Goal: Information Seeking & Learning: Learn about a topic

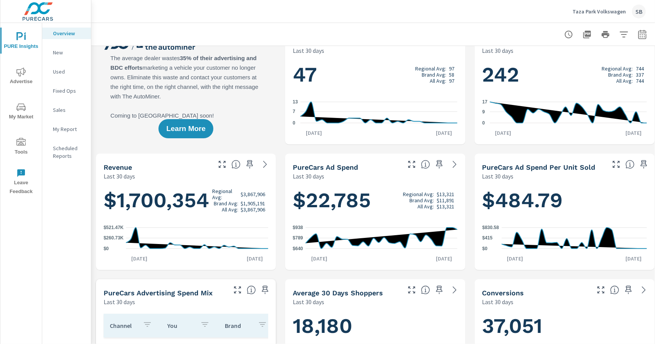
scroll to position [26, 0]
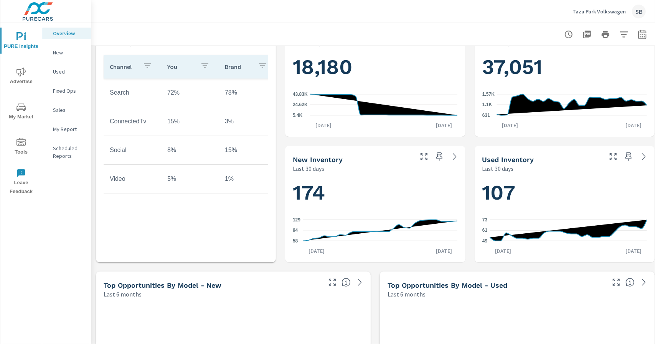
scroll to position [282, 0]
click at [286, 244] on div "174 58 94 129 [DATE] [DATE]" at bounding box center [375, 218] width 180 height 90
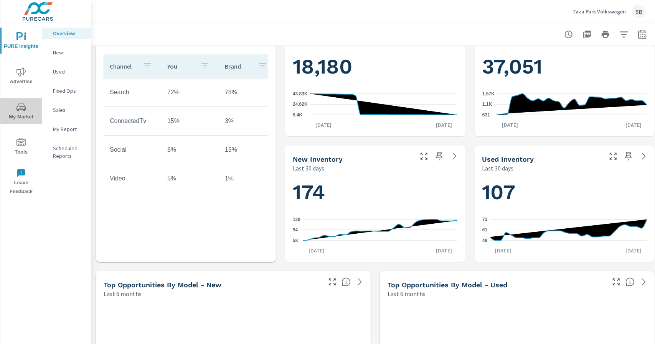
click at [21, 109] on icon "nav menu" at bounding box center [20, 107] width 9 height 9
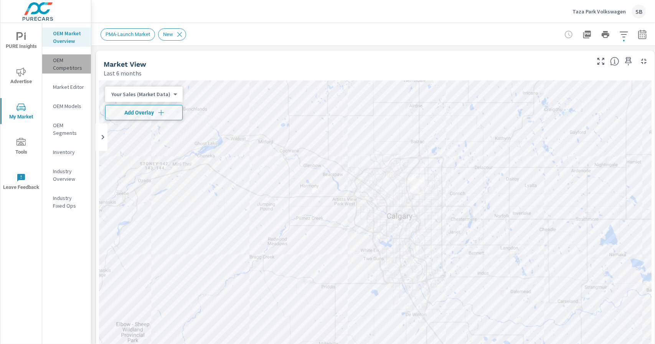
click at [58, 63] on p "OEM Competitors" at bounding box center [69, 63] width 32 height 15
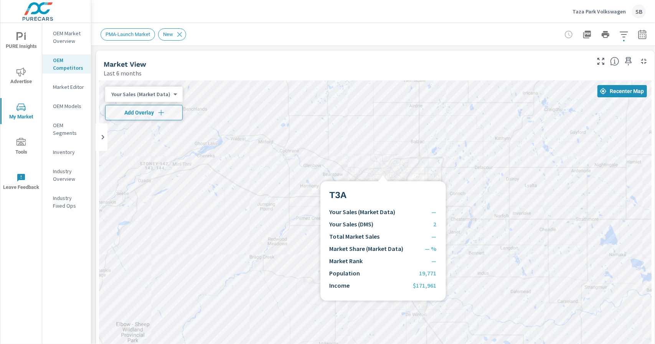
click at [383, 172] on div at bounding box center [375, 236] width 552 height 311
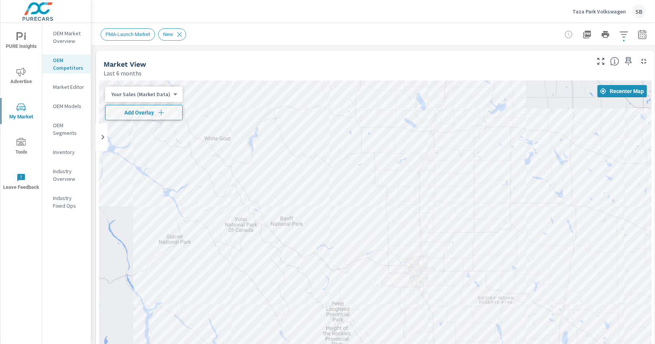
click at [163, 99] on div "Your Sales (Market Data) 0 ​" at bounding box center [143, 94] width 77 height 15
click at [154, 99] on div "Your Sales (Market Data) 0 ​" at bounding box center [143, 94] width 77 height 15
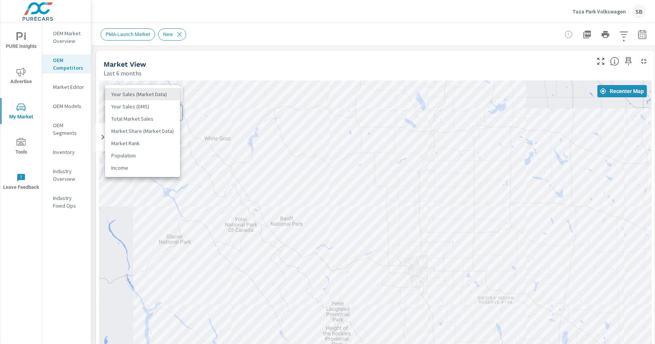
click at [153, 95] on body "PURE Insights Advertise My Market Tools Leave Feedback OEM Market Overview OEM …" at bounding box center [327, 172] width 655 height 344
click at [137, 160] on li "Population" at bounding box center [142, 156] width 75 height 12
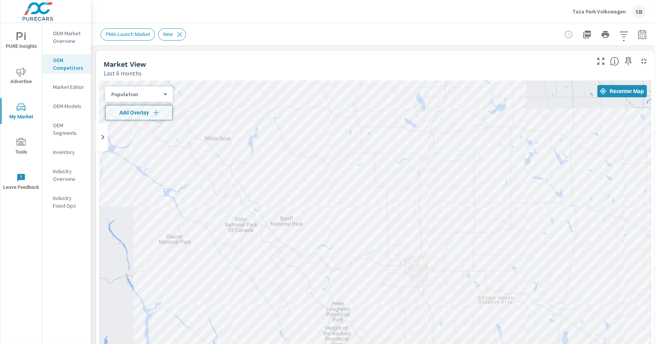
click at [157, 88] on div "Population 5 ​" at bounding box center [139, 94] width 68 height 15
click at [165, 96] on body "PURE Insights Advertise My Market Tools Leave Feedback OEM Market Overview OEM …" at bounding box center [327, 172] width 655 height 344
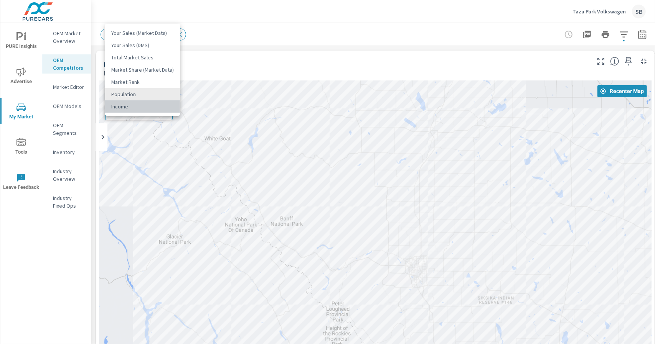
click at [156, 107] on li "Income" at bounding box center [142, 107] width 75 height 12
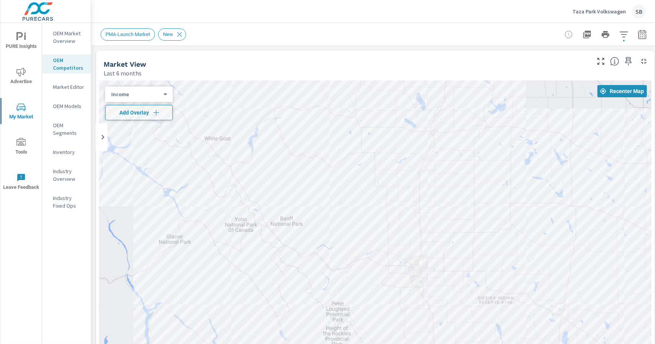
click at [29, 41] on span "PURE Insights" at bounding box center [21, 41] width 37 height 19
